Goal: Task Accomplishment & Management: Manage account settings

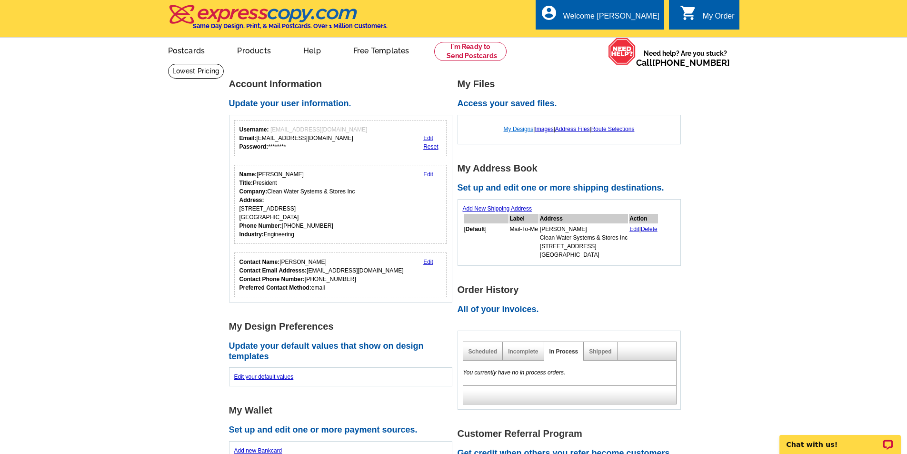
click at [511, 128] on link "My Designs" at bounding box center [519, 129] width 30 height 7
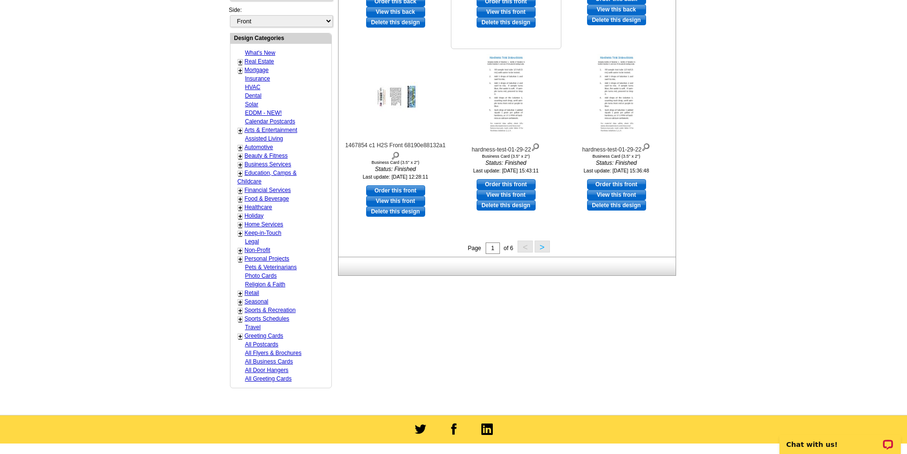
scroll to position [333, 0]
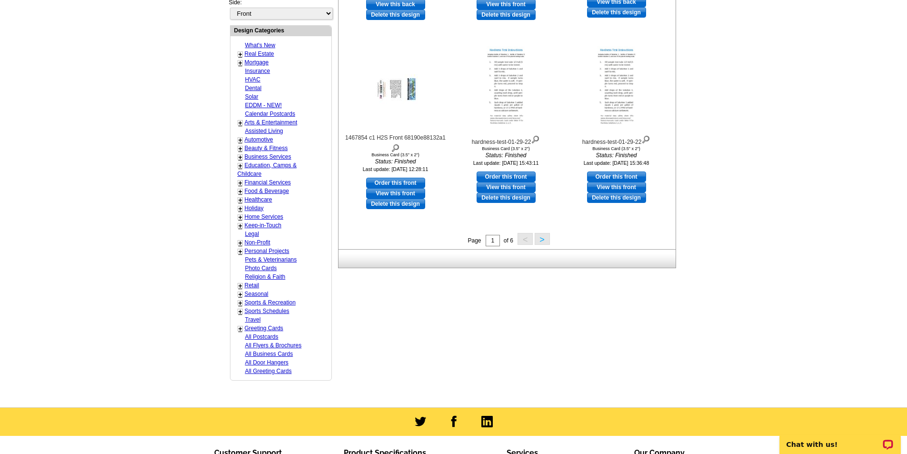
click at [625, 335] on div "Need Help? call [PHONE_NUMBER], chat with support, or have our designers make s…" at bounding box center [453, 71] width 457 height 654
click at [810, 207] on main "Need Help? call [PHONE_NUMBER], chat with support, or have our designers make s…" at bounding box center [453, 68] width 907 height 677
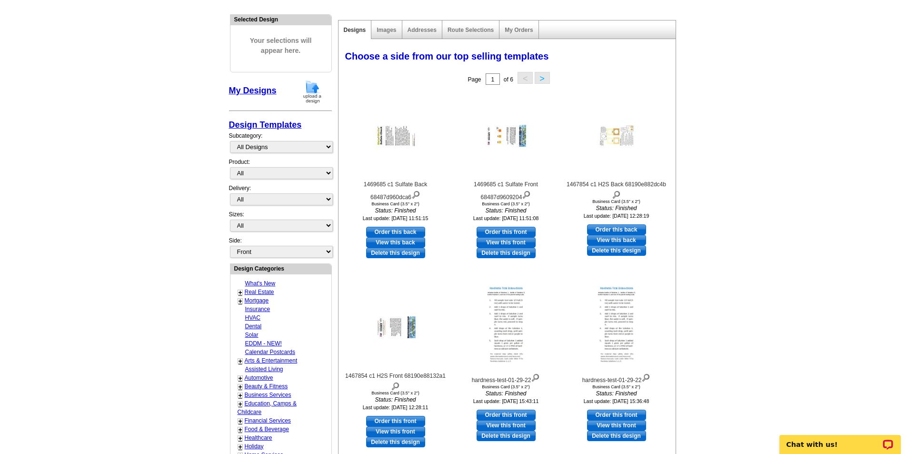
scroll to position [0, 0]
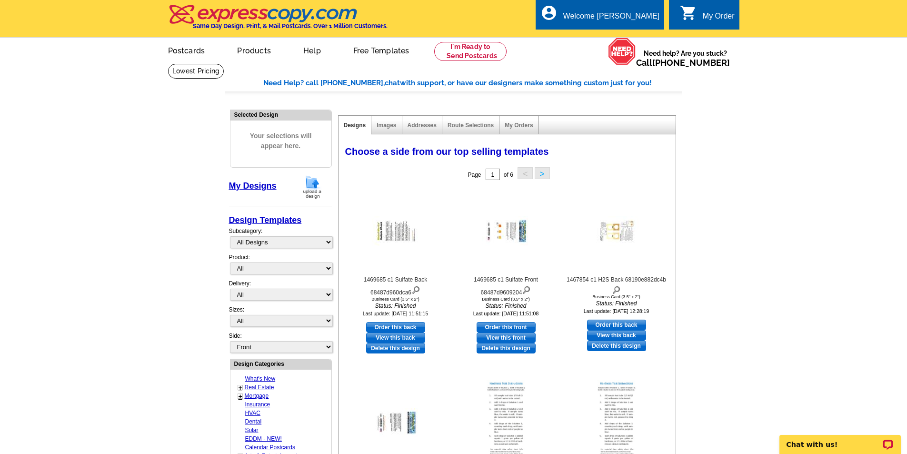
click at [621, 103] on div "Need Help? call [PHONE_NUMBER], chat with support, or have our designers make s…" at bounding box center [453, 405] width 457 height 654
click at [209, 149] on main "Need Help? call [PHONE_NUMBER], chat with support, or have our designers make s…" at bounding box center [453, 401] width 907 height 677
